Goal: Check status

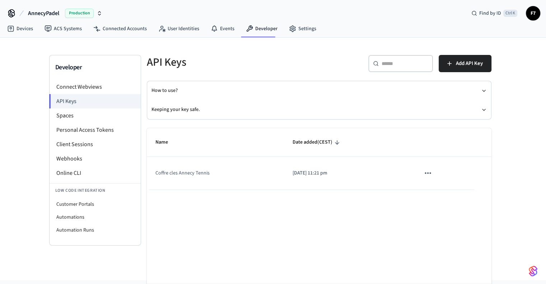
click at [186, 173] on td "Coffre cles Annecy Tennis" at bounding box center [215, 173] width 137 height 33
click at [311, 172] on p "[DATE] 11:21 pm" at bounding box center [347, 173] width 110 height 8
click at [72, 98] on li "API Keys" at bounding box center [94, 101] width 91 height 14
click at [27, 28] on link "Devices" at bounding box center [19, 28] width 37 height 13
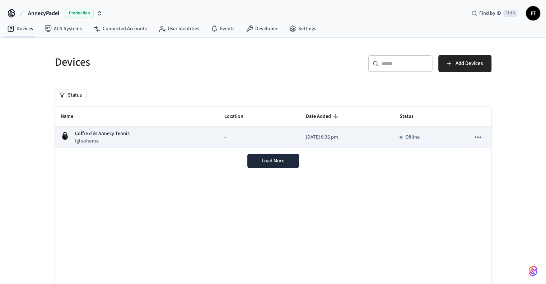
click at [105, 133] on p "Coffre clés Annecy Tennis" at bounding box center [102, 134] width 55 height 8
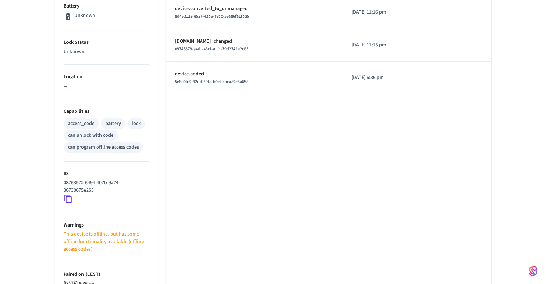
scroll to position [193, 0]
click at [69, 198] on icon at bounding box center [67, 198] width 9 height 9
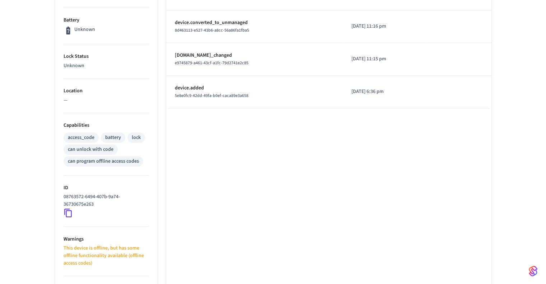
scroll to position [155, 0]
